Goal: Task Accomplishment & Management: Manage account settings

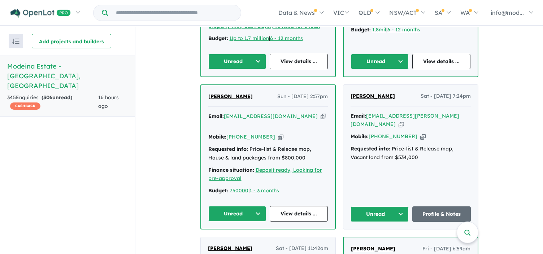
scroll to position [347, 0]
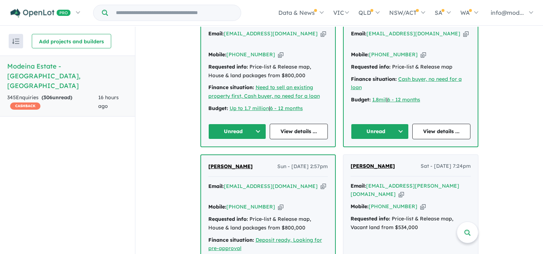
click at [237, 127] on button "Unread" at bounding box center [237, 132] width 58 height 16
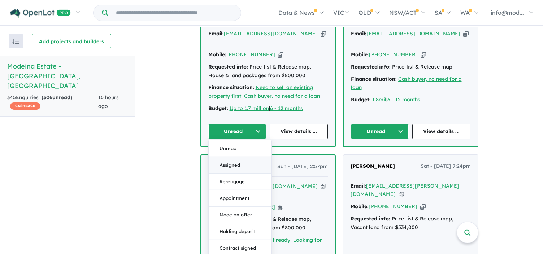
click at [232, 161] on button "Assigned" at bounding box center [240, 165] width 63 height 17
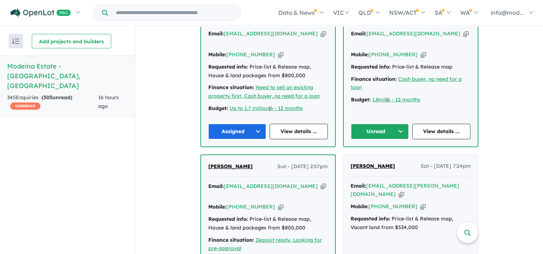
click at [375, 134] on button "Unread" at bounding box center [380, 132] width 58 height 16
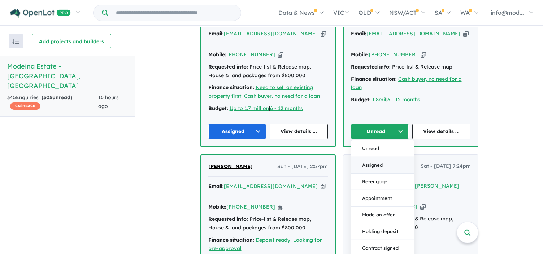
click at [372, 163] on button "Assigned" at bounding box center [382, 165] width 63 height 17
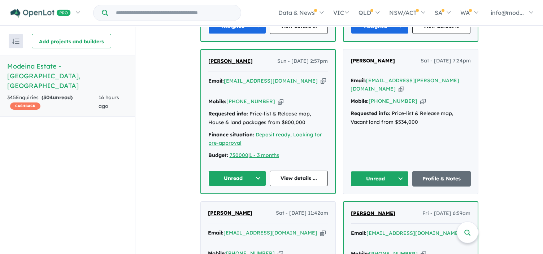
scroll to position [530, 0]
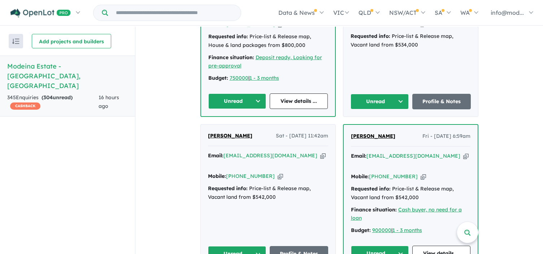
click at [251, 95] on button "Unread" at bounding box center [237, 101] width 58 height 16
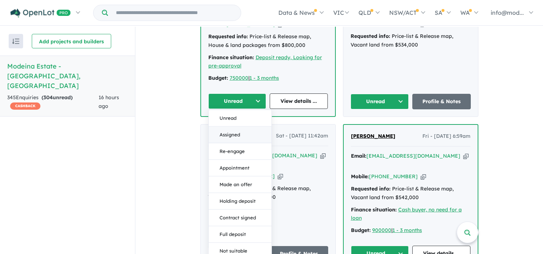
click at [237, 127] on button "Assigned" at bounding box center [240, 135] width 63 height 17
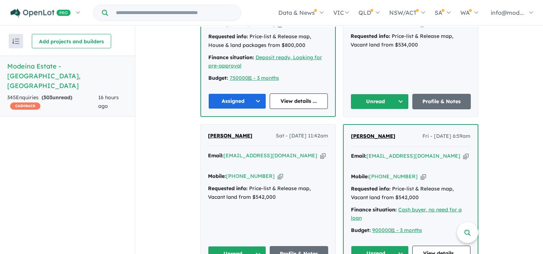
click at [387, 94] on button "Unread" at bounding box center [380, 102] width 58 height 16
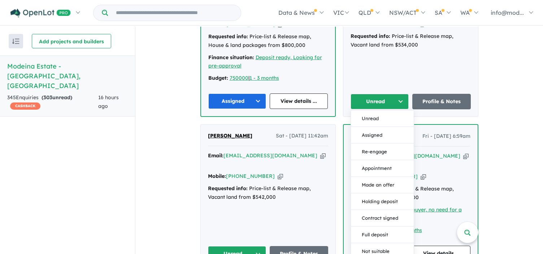
drag, startPoint x: 387, startPoint y: 123, endPoint x: 369, endPoint y: 131, distance: 19.4
click at [387, 127] on button "Assigned" at bounding box center [382, 135] width 63 height 17
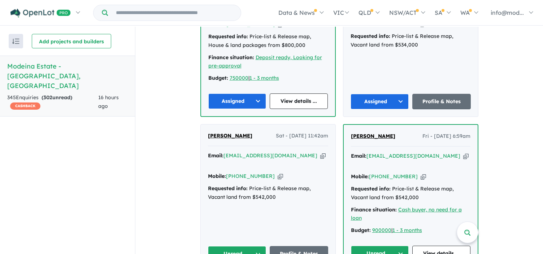
click at [228, 246] on button "Unread" at bounding box center [237, 254] width 58 height 16
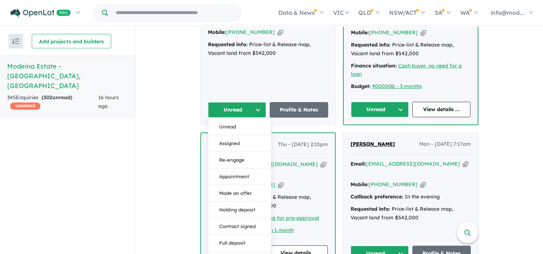
scroll to position [677, 0]
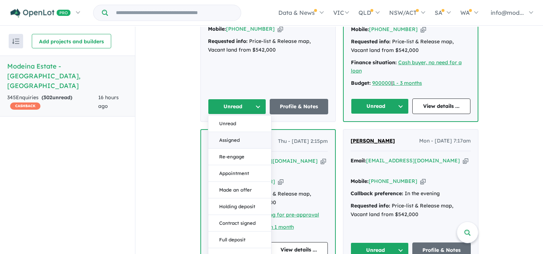
click at [231, 132] on button "Assigned" at bounding box center [239, 140] width 63 height 17
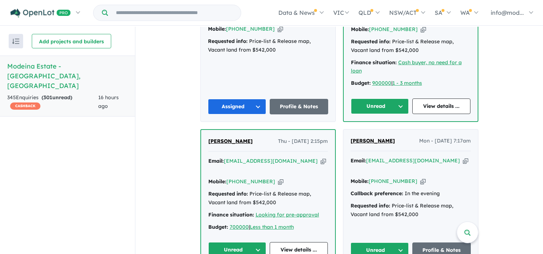
click at [381, 99] on button "Unread" at bounding box center [380, 107] width 58 height 16
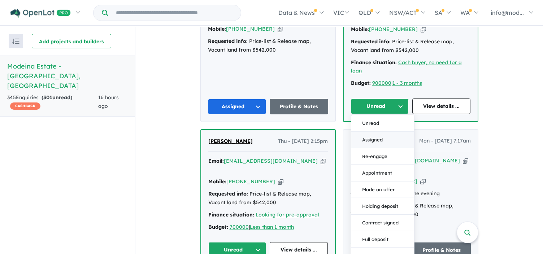
click at [372, 132] on button "Assigned" at bounding box center [382, 140] width 63 height 17
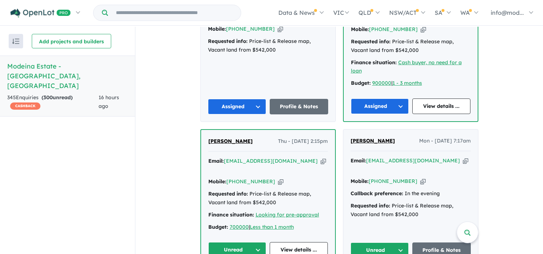
click at [370, 243] on button "Unread" at bounding box center [380, 251] width 58 height 16
click at [232, 242] on button "Unread" at bounding box center [237, 250] width 58 height 16
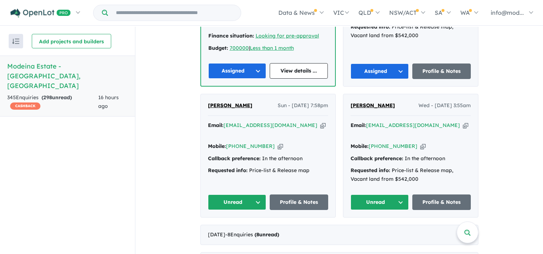
scroll to position [860, 0]
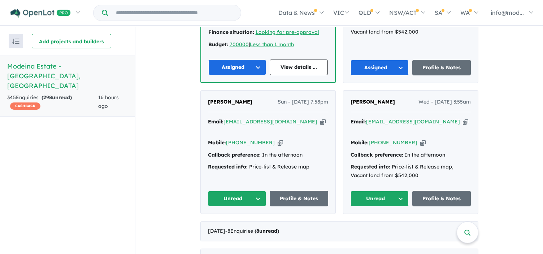
click at [233, 191] on button "Unread" at bounding box center [237, 199] width 58 height 16
click at [231, 224] on button "Assigned" at bounding box center [239, 232] width 63 height 17
click at [377, 191] on button "Unread" at bounding box center [380, 199] width 58 height 16
click at [370, 224] on button "Assigned" at bounding box center [382, 232] width 63 height 17
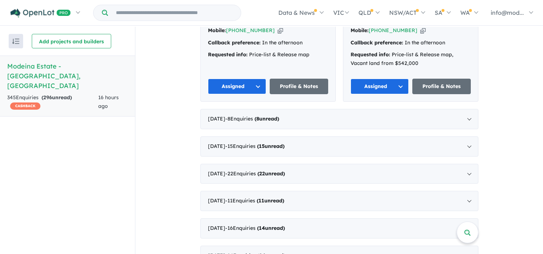
scroll to position [979, 0]
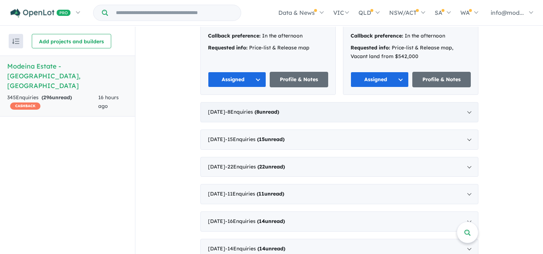
click at [458, 102] on div "[DATE] - 8 Enquir ies ( 8 unread)" at bounding box center [339, 112] width 278 height 20
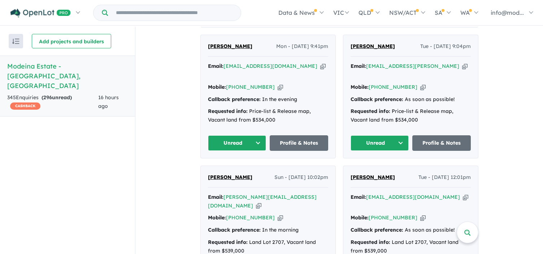
scroll to position [384, 0]
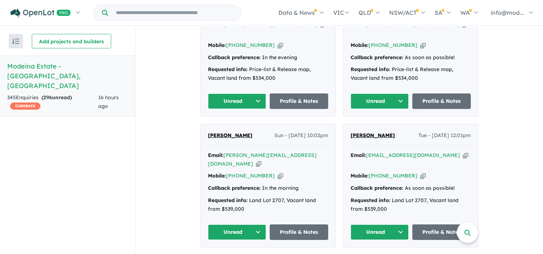
click at [230, 100] on button "Unread" at bounding box center [237, 101] width 58 height 16
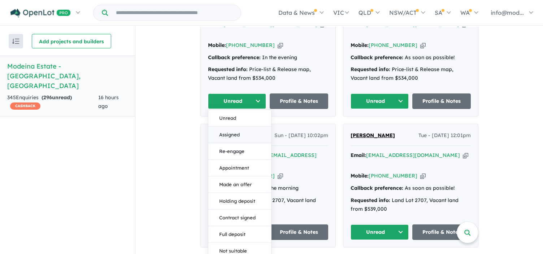
click at [224, 131] on button "Assigned" at bounding box center [239, 135] width 63 height 17
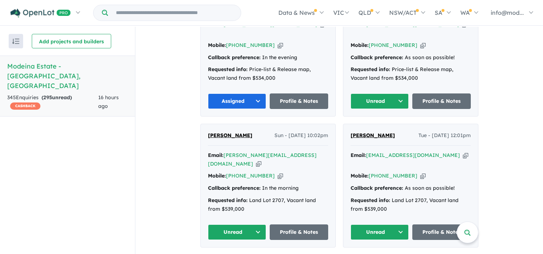
click at [374, 97] on button "Unread" at bounding box center [380, 101] width 58 height 16
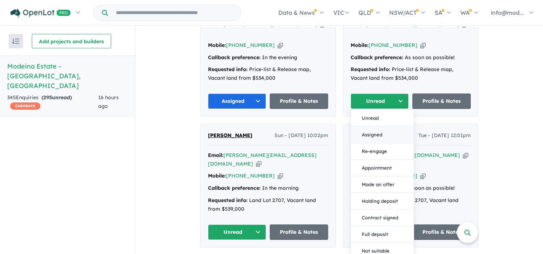
click at [359, 130] on button "Assigned" at bounding box center [382, 135] width 63 height 17
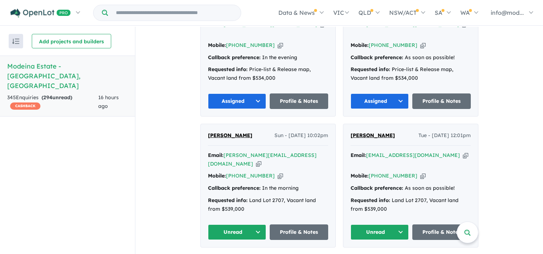
click at [244, 225] on button "Unread" at bounding box center [237, 233] width 58 height 16
click at [371, 225] on button "Unread" at bounding box center [380, 233] width 58 height 16
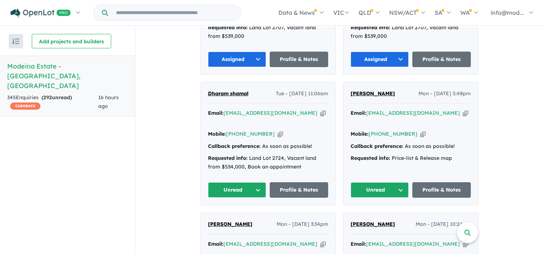
scroll to position [563, 0]
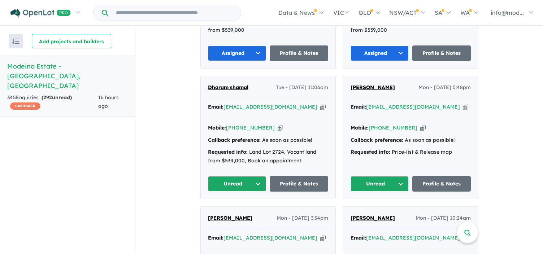
click at [241, 176] on button "Unread" at bounding box center [237, 184] width 58 height 16
click at [238, 209] on button "Assigned" at bounding box center [239, 217] width 63 height 17
click at [380, 176] on button "Unread" at bounding box center [380, 184] width 58 height 16
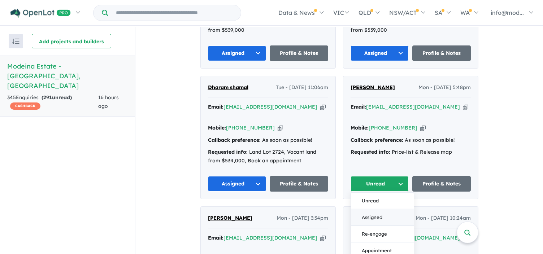
click at [377, 209] on button "Assigned" at bounding box center [382, 217] width 63 height 17
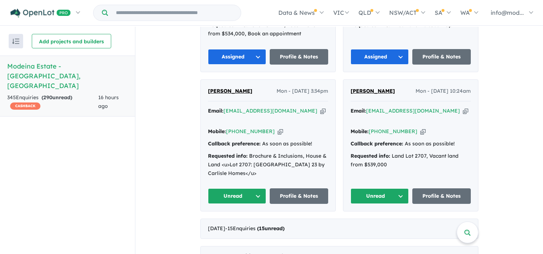
scroll to position [693, 0]
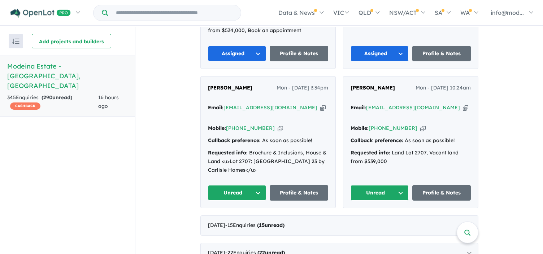
click at [227, 185] on button "Unread" at bounding box center [237, 193] width 58 height 16
click at [228, 218] on button "Assigned" at bounding box center [239, 226] width 63 height 17
click at [379, 185] on button "Unread" at bounding box center [380, 193] width 58 height 16
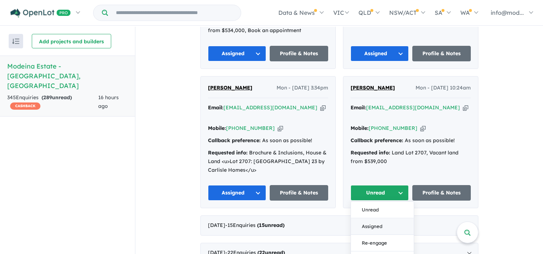
click at [369, 218] on button "Assigned" at bounding box center [382, 226] width 63 height 17
